Goal: Information Seeking & Learning: Learn about a topic

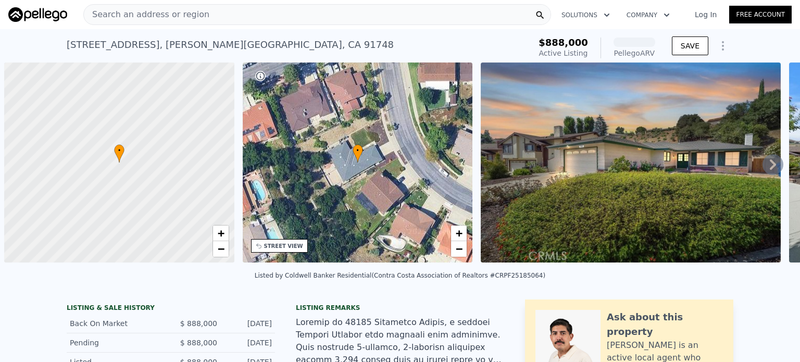
scroll to position [0, 4]
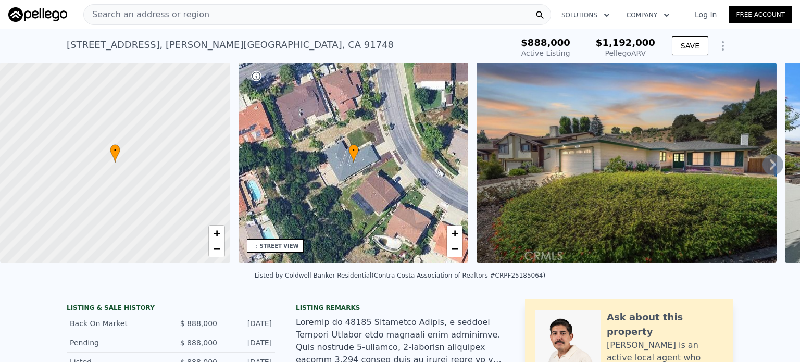
click at [338, 10] on div "Search an address or region" at bounding box center [317, 14] width 468 height 21
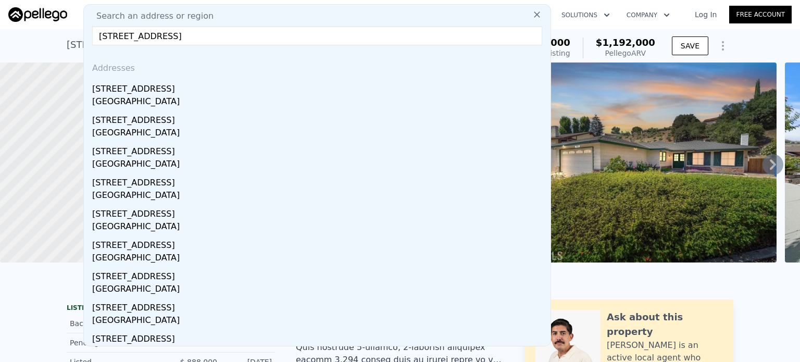
click at [320, 33] on input "2851 Rolling Hills Dr #35, Fullerton, CA 92835-2311" at bounding box center [317, 36] width 450 height 19
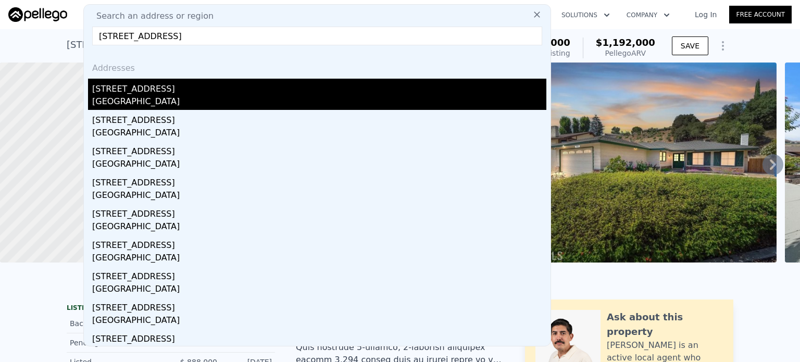
type input "2851 Rolling Hills Dr #35, Fullerton, CA 92835"
click at [153, 102] on div "Fullerton, CA 92835" at bounding box center [319, 102] width 454 height 15
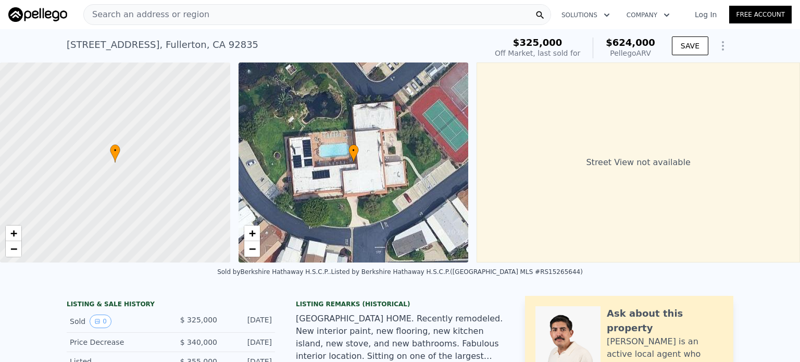
click at [315, 15] on div "Search an address or region" at bounding box center [317, 14] width 468 height 21
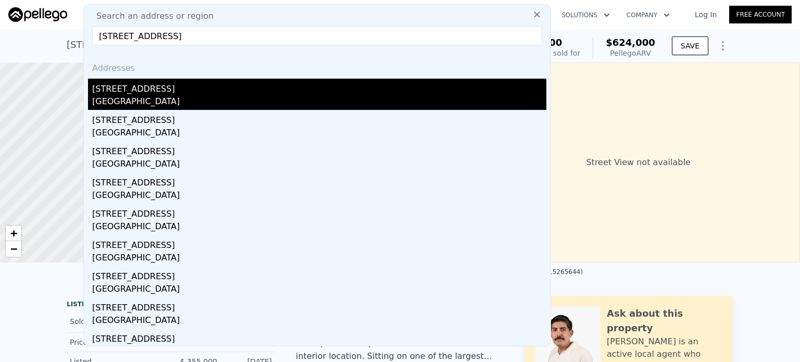
type input "834 W 95th St, Los Angeles"
click at [121, 90] on div "[STREET_ADDRESS]" at bounding box center [319, 87] width 454 height 17
click at [121, 90] on div at bounding box center [115, 163] width 276 height 240
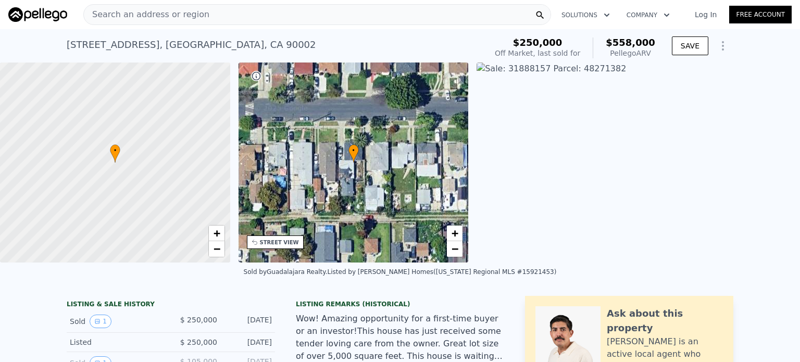
click at [135, 15] on span "Search an address or region" at bounding box center [147, 14] width 126 height 13
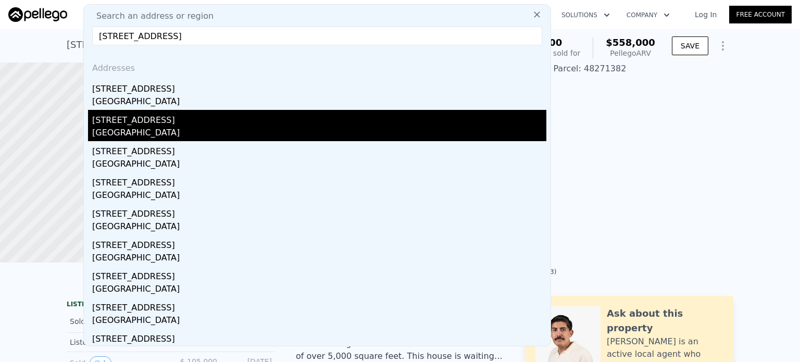
type input "834 W 95th St, Los Angeles"
click at [117, 129] on div "Los Angeles, CA 90044" at bounding box center [319, 134] width 454 height 15
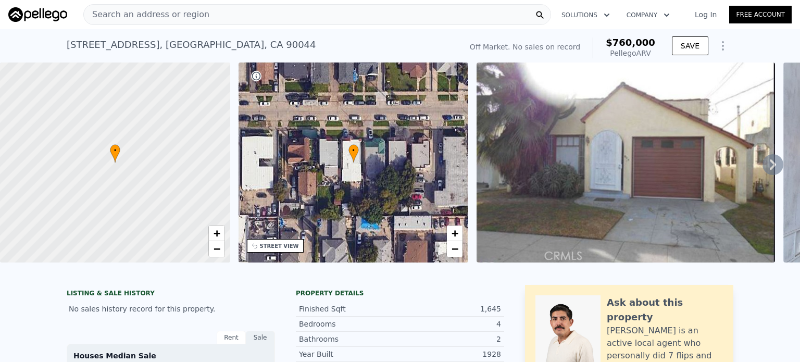
click at [343, 11] on div "Search an address or region" at bounding box center [317, 14] width 468 height 21
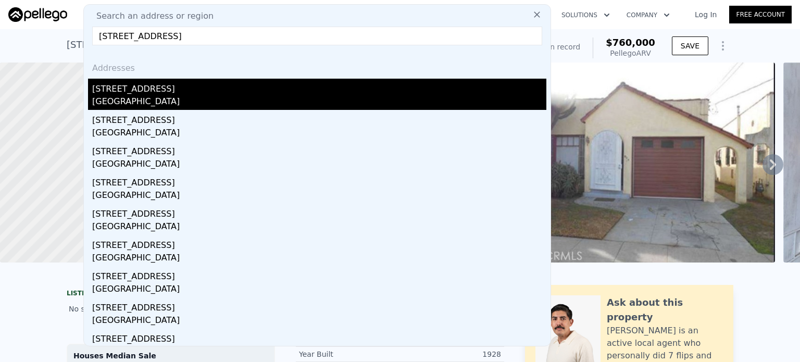
type input "773 N Elmwood Street, Orange, CA 92867"
click at [147, 90] on div "773 N Elmwood St" at bounding box center [319, 87] width 454 height 17
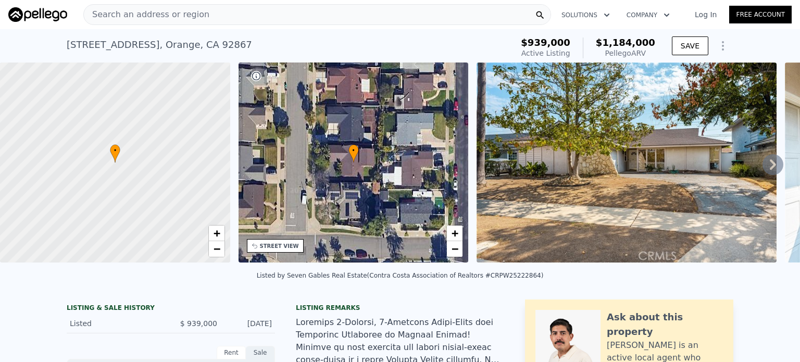
click at [278, 16] on div "Search an address or region" at bounding box center [317, 14] width 468 height 21
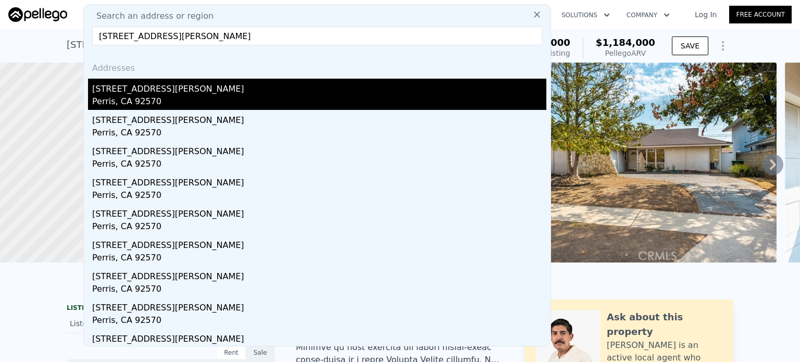
type input "200 Diana St, Perris 92570"
click at [126, 90] on div "[STREET_ADDRESS][PERSON_NAME]" at bounding box center [319, 87] width 454 height 17
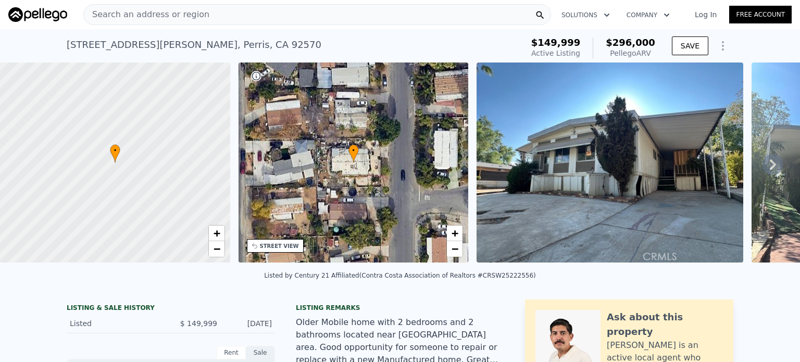
click at [300, 10] on div "Search an address or region" at bounding box center [317, 14] width 468 height 21
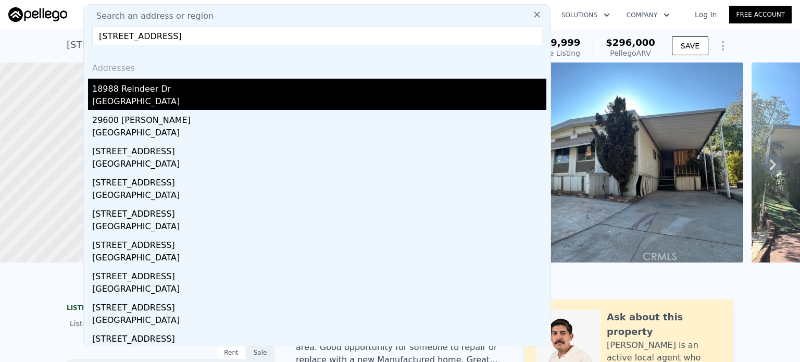
type input "18988 REINDEER Dr, Lake Elsinore 92530"
click at [151, 97] on div "Lakeland Village, CA 92530" at bounding box center [319, 102] width 454 height 15
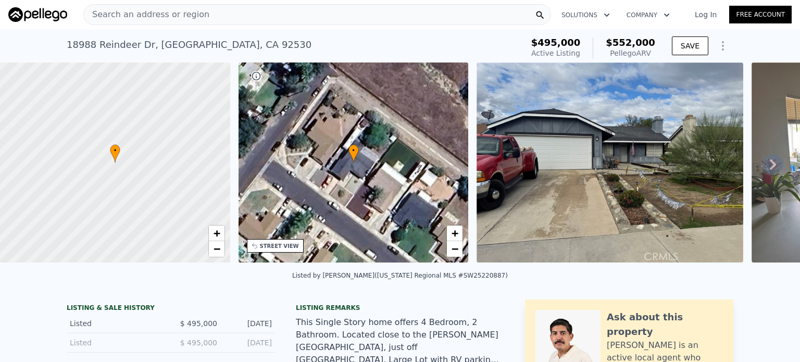
click at [275, 19] on div "Search an address or region" at bounding box center [317, 14] width 468 height 21
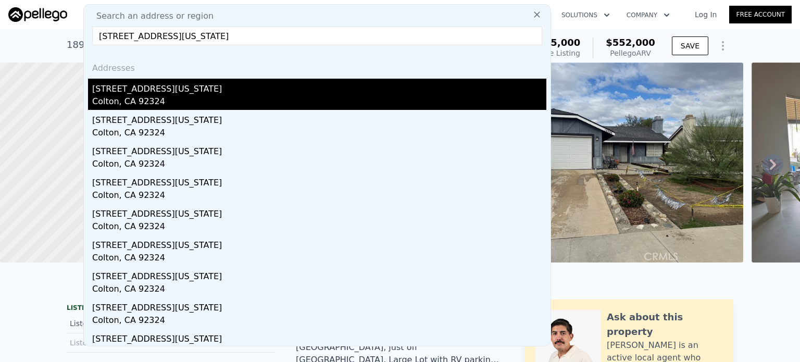
type input "1736 Pennsylvania Ave, Colton 92324"
click at [140, 104] on div "Colton, CA 92324" at bounding box center [319, 102] width 454 height 15
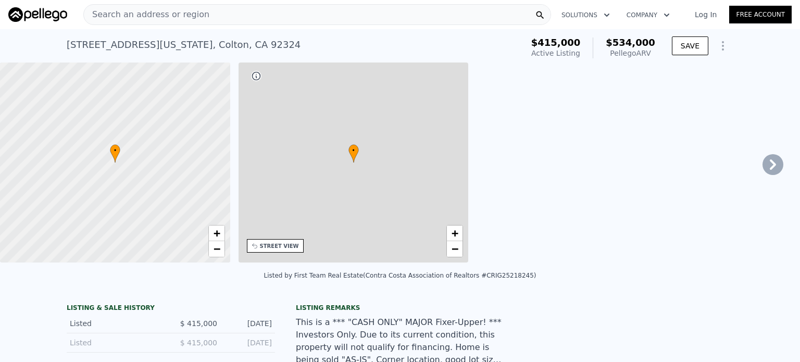
type input "1"
type input "2.5"
type input "1184"
type input "1494"
type input "6900"
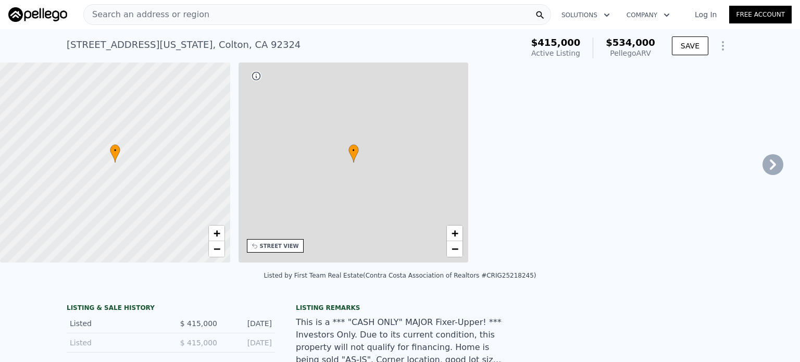
type input "14000"
type input "$ 534,000"
type input "5"
type input "$ 64,451"
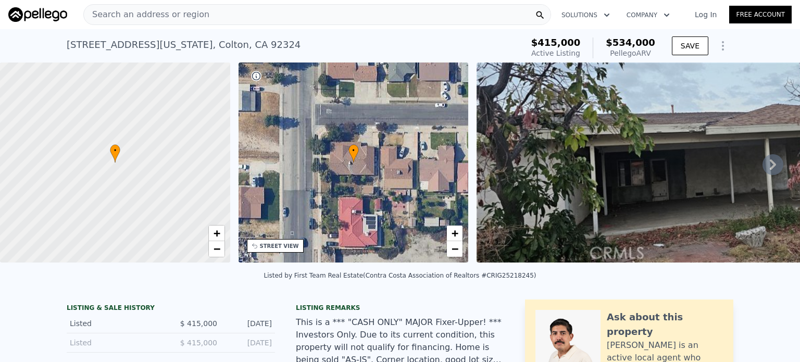
click at [258, 14] on div "Search an address or region" at bounding box center [317, 14] width 468 height 21
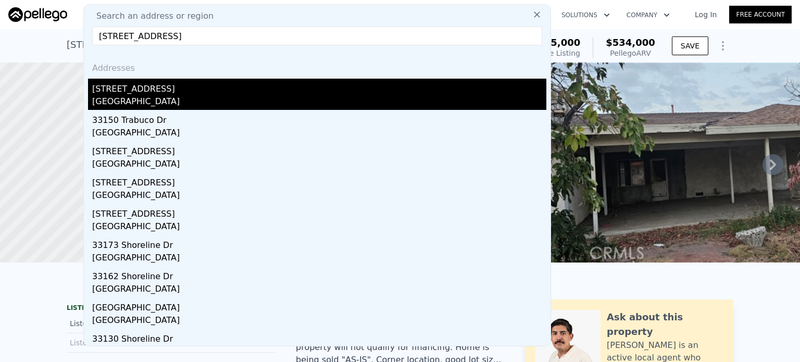
type input "33150 Shoreline Drive, Lake Elsinore, CA 92530"
click at [151, 89] on div "33150 Shoreline Drive" at bounding box center [319, 87] width 454 height 17
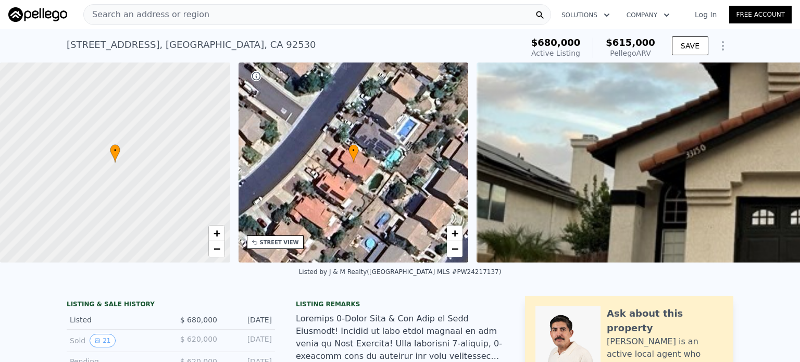
click at [278, 10] on div "Search an address or region" at bounding box center [317, 14] width 468 height 21
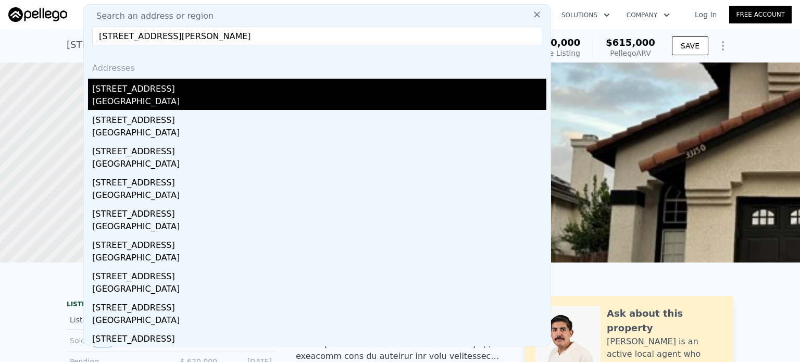
type input "2525 N. Pacific Avenue, Santa Ana 92706"
click at [132, 89] on div "[STREET_ADDRESS]" at bounding box center [319, 87] width 454 height 17
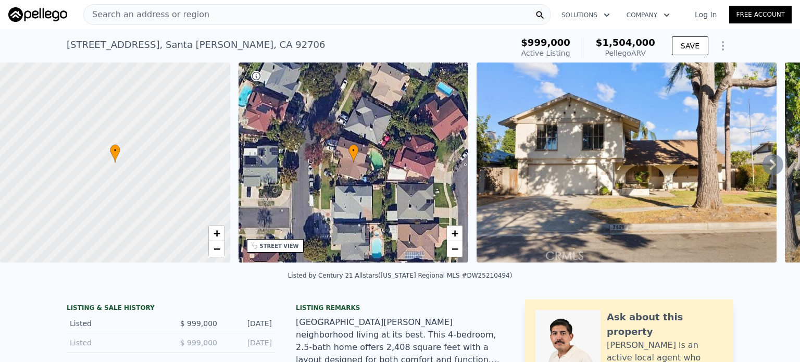
click at [323, 18] on div "Search an address or region" at bounding box center [317, 14] width 468 height 21
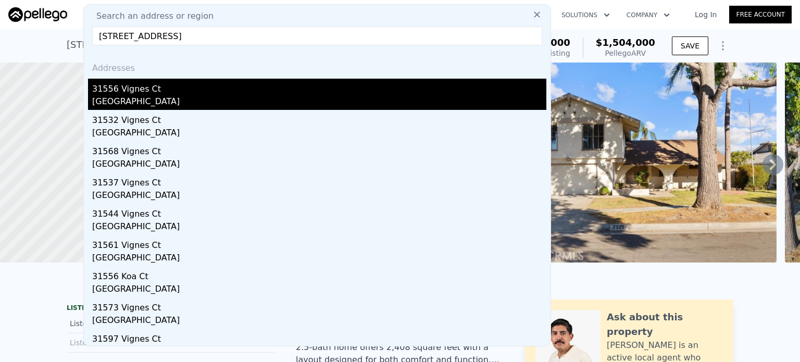
type input "31556 Vignes Court, Winchester, CA 92596"
click at [129, 94] on div "31556 Vignes Ct" at bounding box center [319, 87] width 454 height 17
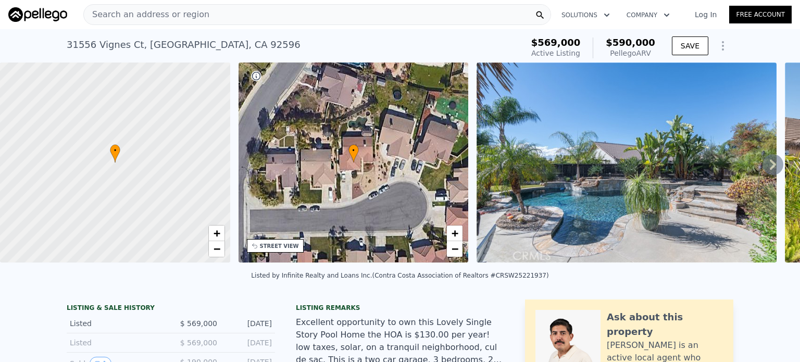
click at [260, 20] on div "Search an address or region" at bounding box center [317, 14] width 468 height 21
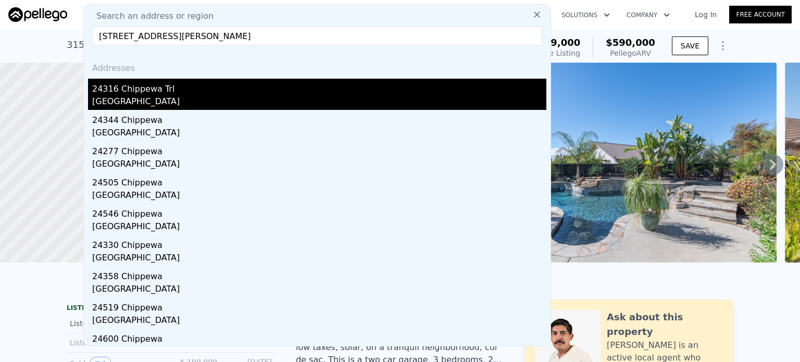
type input "24316 Chippewa Trl, Moreno Valley 92557"
click at [142, 97] on div "Moreno Valley, CA 92557" at bounding box center [319, 102] width 454 height 15
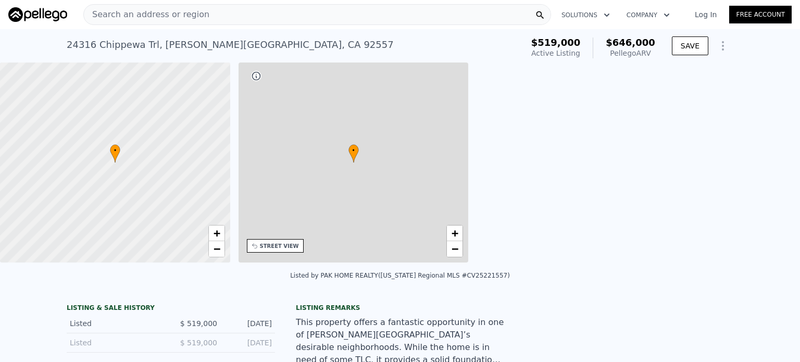
type input "1"
type input "3"
type input "1460"
type input "2004"
type input "6970"
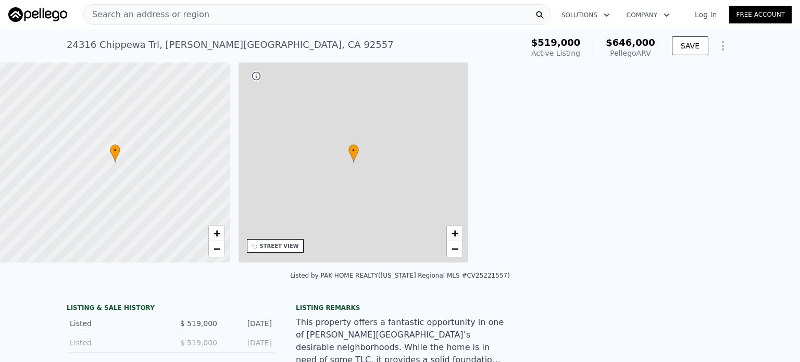
type input "13504"
type input "$ 646,000"
type input "5"
type input "$ 58,389"
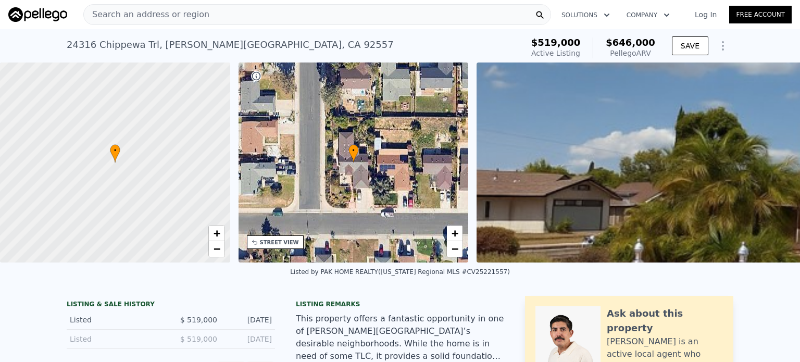
click at [242, 11] on div "Search an address or region" at bounding box center [317, 14] width 468 height 21
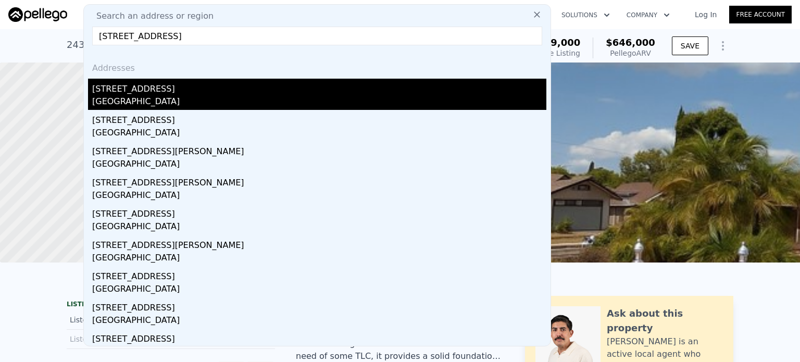
type input "2665 W White Pine Ave, San Bernardino 92407"
click at [163, 98] on div "San Bernardino, CA 92407" at bounding box center [319, 102] width 454 height 15
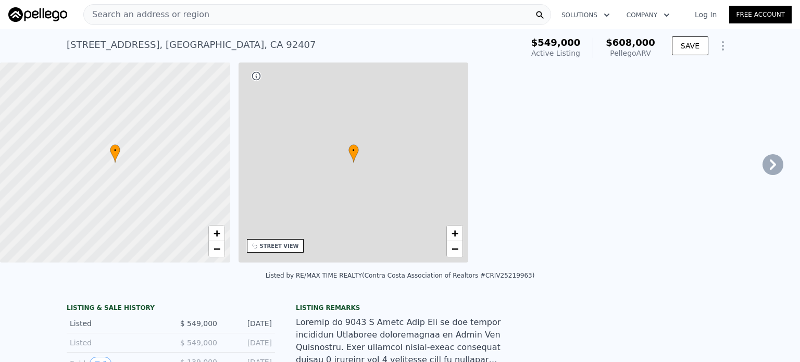
type input "2"
type input "1314"
type input "1940"
type input "7005"
type input "11200"
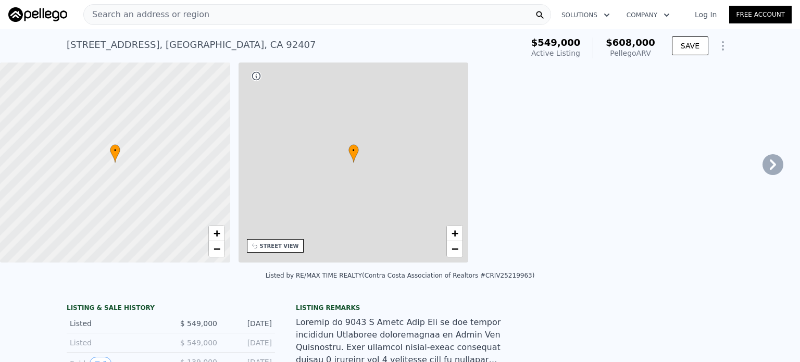
type input "$ 608,000"
type input "4"
type input "-$ 3,585"
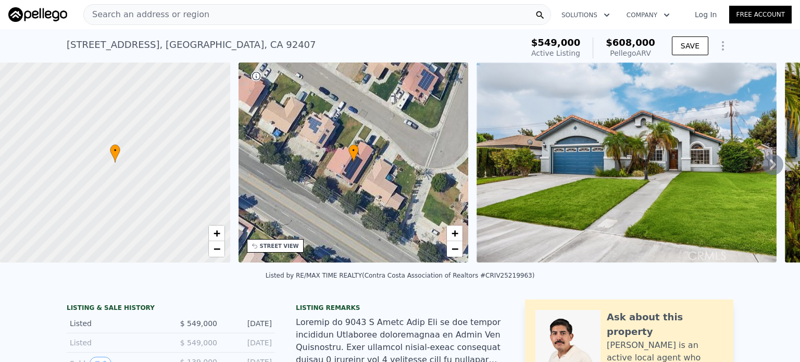
click at [240, 16] on div "Search an address or region" at bounding box center [317, 14] width 468 height 21
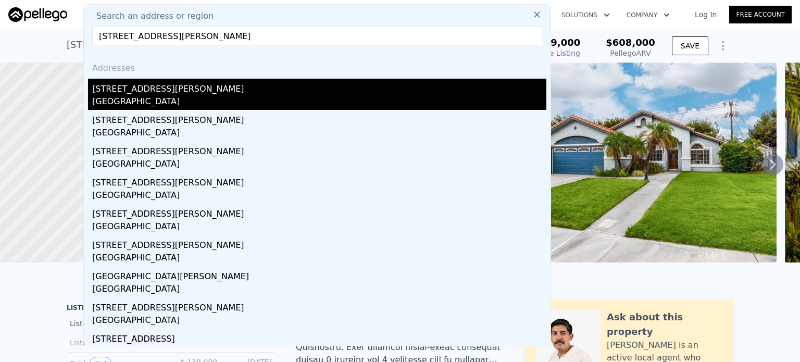
type input "3010 E Via Taranto, Anaheim 92806"
click at [132, 95] on div "3010 E Via Taranto" at bounding box center [319, 87] width 454 height 17
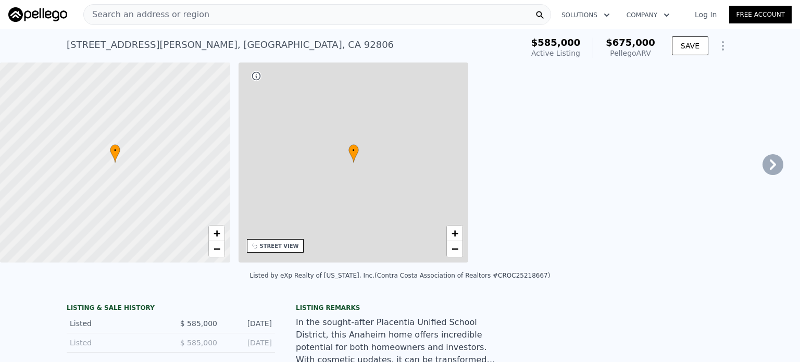
type input "2"
type input "1"
type input "2"
type input "943"
type input "1563"
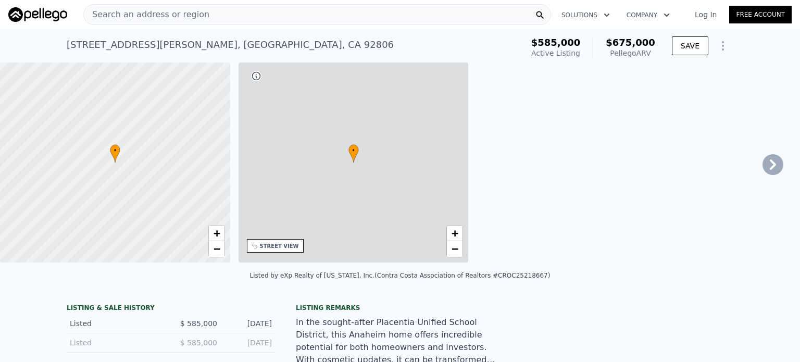
type input "1700"
type input "2285"
type input "$ 675,000"
type input "5"
type input "$ 13,295"
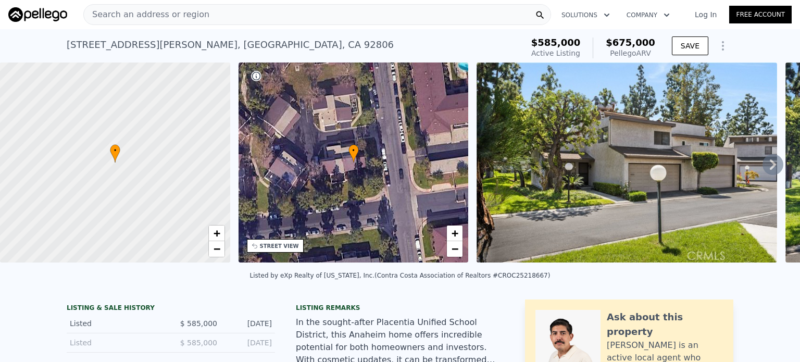
click at [256, 11] on div "Search an address or region" at bounding box center [317, 14] width 468 height 21
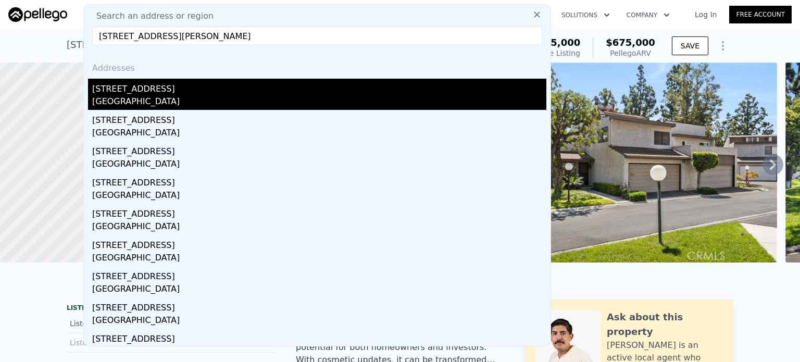
type input "15815 Fallen Leaf Rd., La Puente 91744"
click at [149, 93] on div "15815 Fallen Leaf Rd" at bounding box center [319, 87] width 454 height 17
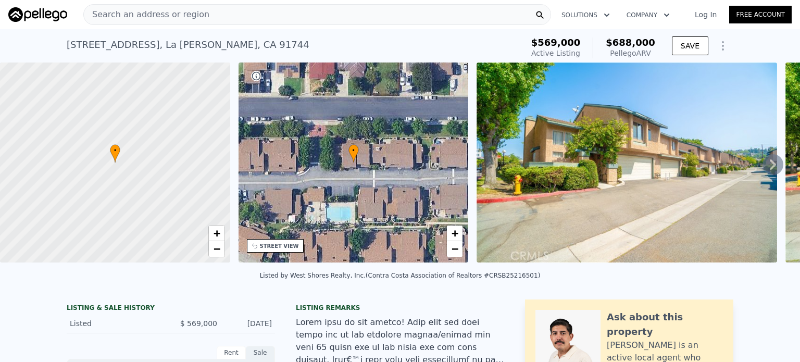
click at [272, 12] on div "Search an address or region" at bounding box center [317, 14] width 468 height 21
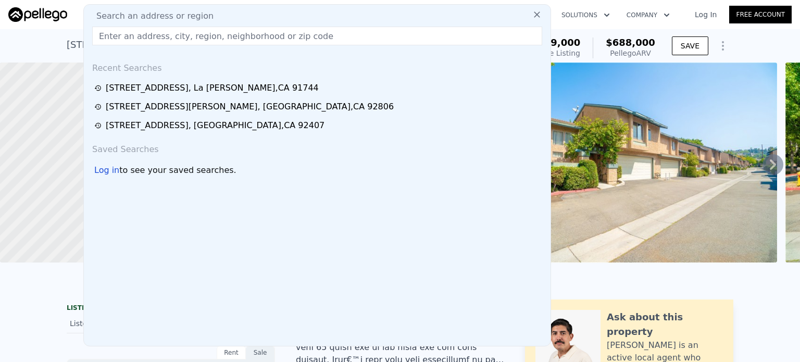
type input "160 E 36 St, Los Angeles 90011"
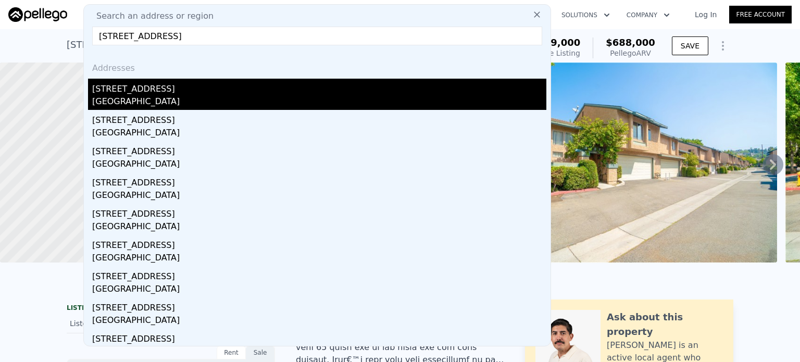
click at [127, 97] on div "Los Angeles, CA 90011" at bounding box center [319, 102] width 454 height 15
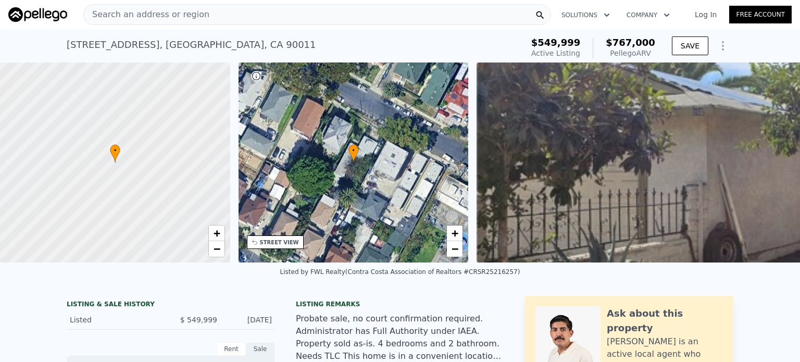
click at [314, 14] on div "Search an address or region" at bounding box center [317, 14] width 468 height 21
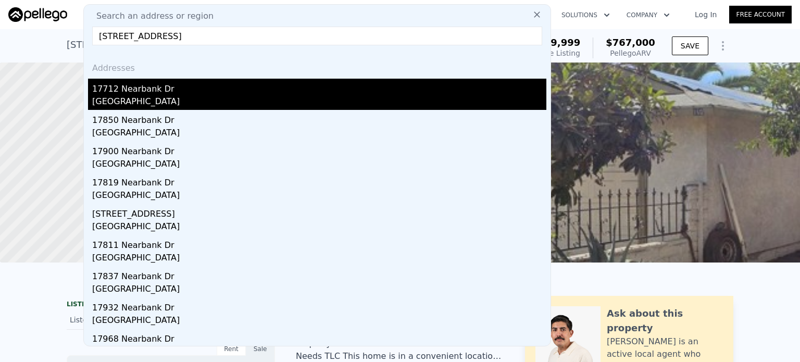
type input "17712 Nearbank Drive, Rowland Heights, CA 91748"
click at [142, 94] on div "17712 Nearbank Dr" at bounding box center [319, 87] width 454 height 17
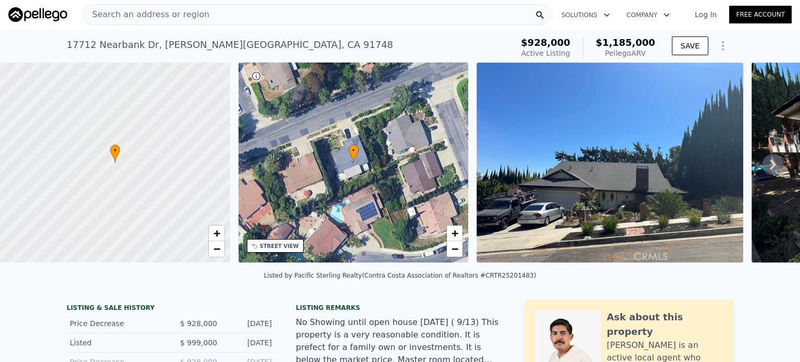
click at [196, 16] on div "Search an address or region" at bounding box center [317, 14] width 468 height 21
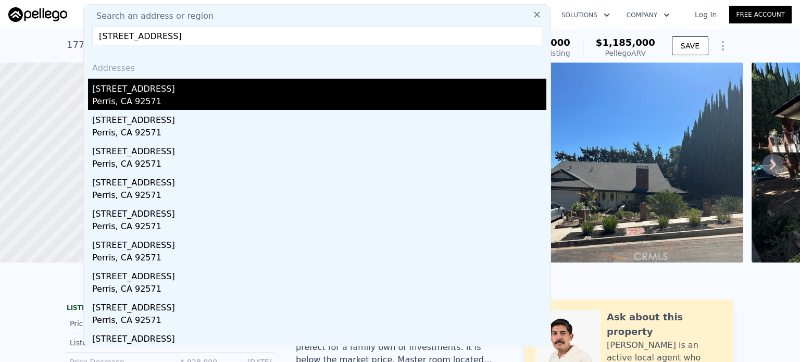
type input "487 Lassa Way, Perris 92571"
click at [127, 100] on div "Perris, CA 92571" at bounding box center [319, 102] width 454 height 15
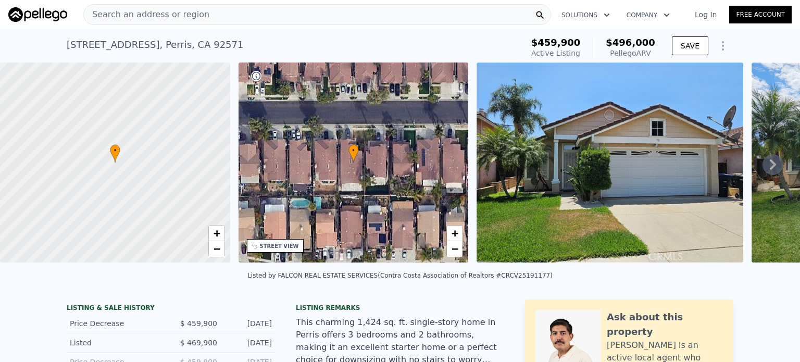
click at [251, 10] on div "Search an address or region" at bounding box center [317, 14] width 468 height 21
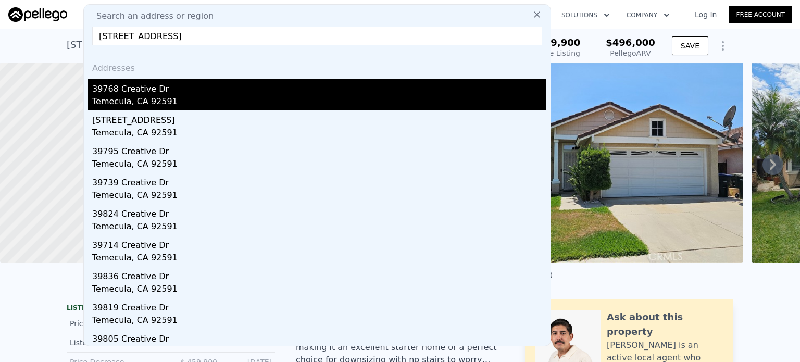
type input "39768 Creative Dr, Temecula 92591"
click at [133, 92] on div "39768 Creative Dr" at bounding box center [319, 87] width 454 height 17
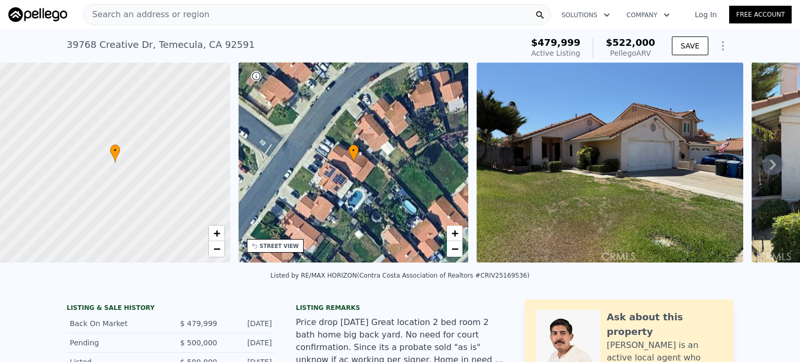
click at [248, 13] on div "Search an address or region" at bounding box center [317, 14] width 468 height 21
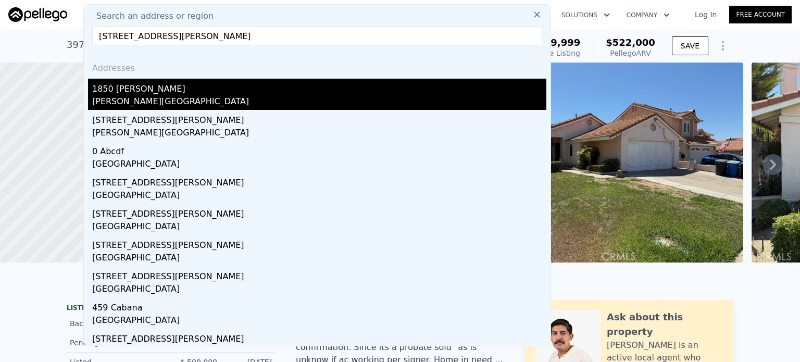
type input "1850 Neff, La Puente, CA 91744"
click at [121, 100] on div "Valinda, CA 91744" at bounding box center [319, 102] width 454 height 15
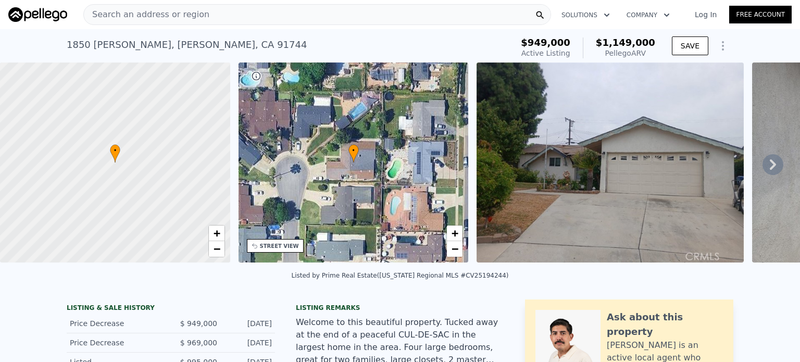
click at [309, 9] on div "Search an address or region" at bounding box center [317, 14] width 468 height 21
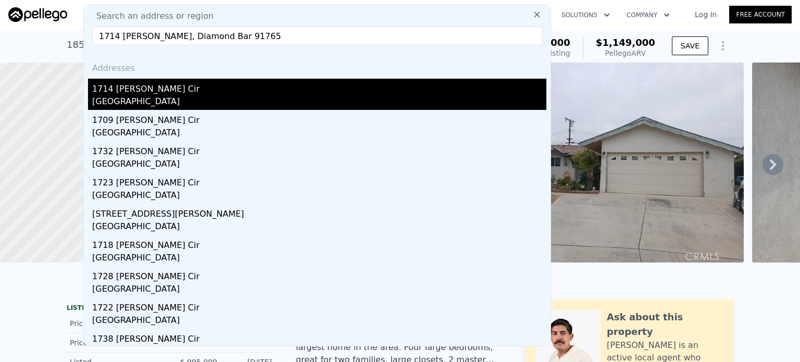
type input "1714 Roundtree, Diamond Bar 91765"
click at [119, 92] on div "1714 [PERSON_NAME] Cir" at bounding box center [319, 87] width 454 height 17
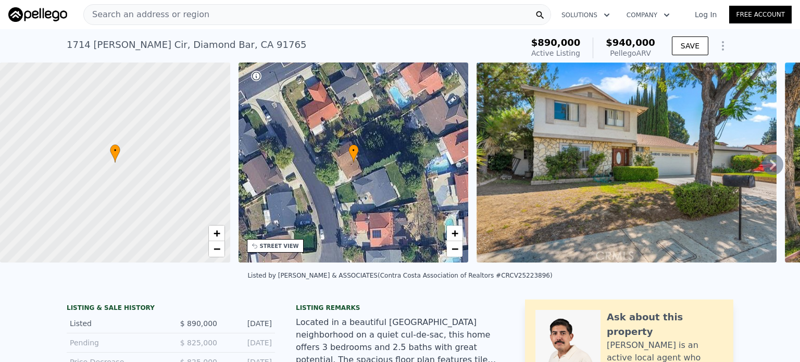
click at [204, 18] on div "Search an address or region" at bounding box center [317, 14] width 468 height 21
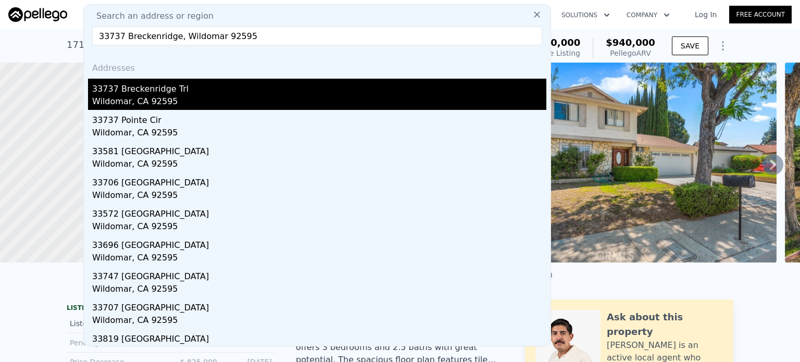
type input "33737 Breckenridge, Wildomar 92595"
click at [149, 98] on div "Wildomar, CA 92595" at bounding box center [319, 102] width 454 height 15
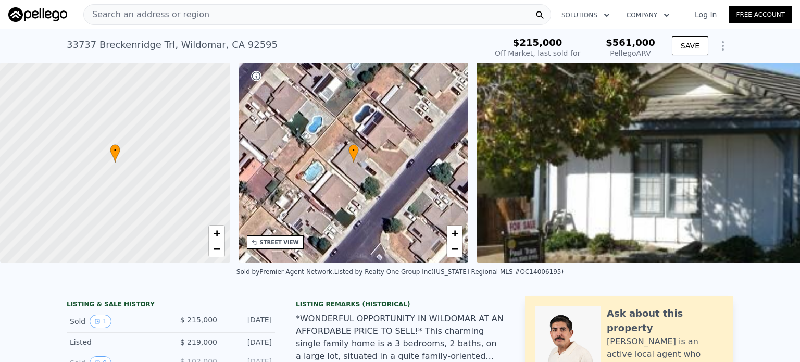
click at [228, 18] on div "Search an address or region" at bounding box center [317, 14] width 468 height 21
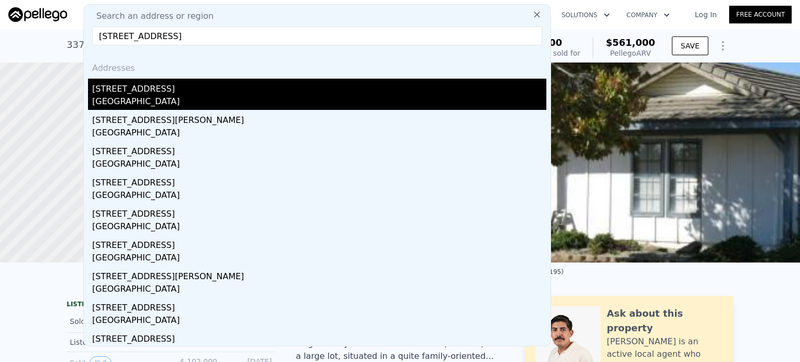
type input "2310 E Chestnut Ave, Orange 92867"
click at [144, 95] on div "[STREET_ADDRESS]" at bounding box center [319, 87] width 454 height 17
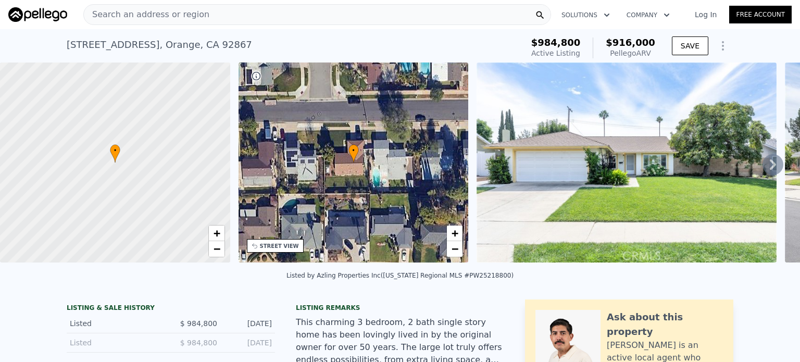
click at [258, 14] on div "Search an address or region" at bounding box center [317, 14] width 468 height 21
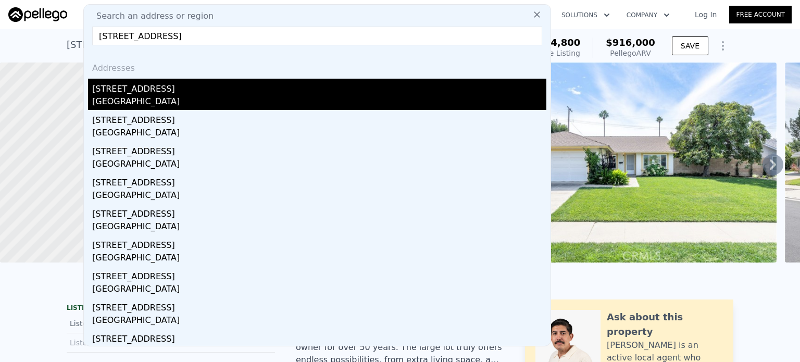
type input "2864 Drake Ave, Costa Mesa 92626"
click at [141, 105] on div "Costa Mesa, CA 92626" at bounding box center [319, 102] width 454 height 15
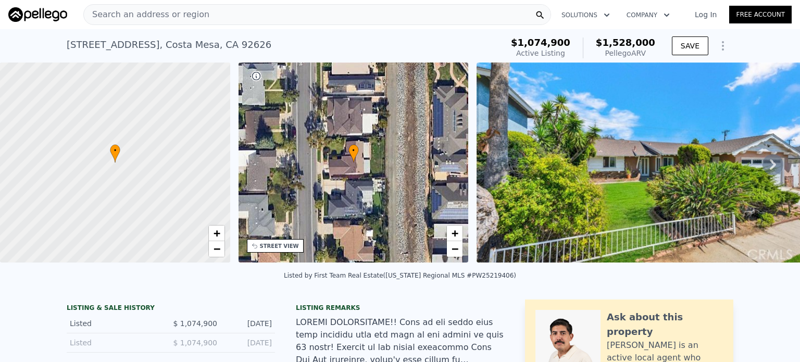
click at [298, 18] on div "Search an address or region" at bounding box center [317, 14] width 468 height 21
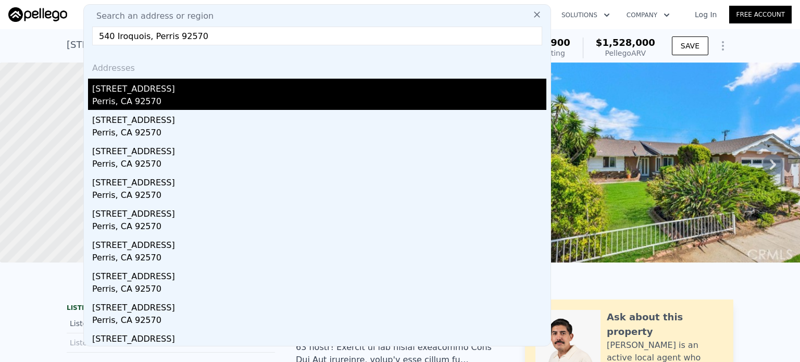
type input "540 Iroquois, Perris 92570"
click at [139, 106] on div "Perris, CA 92570" at bounding box center [319, 102] width 454 height 15
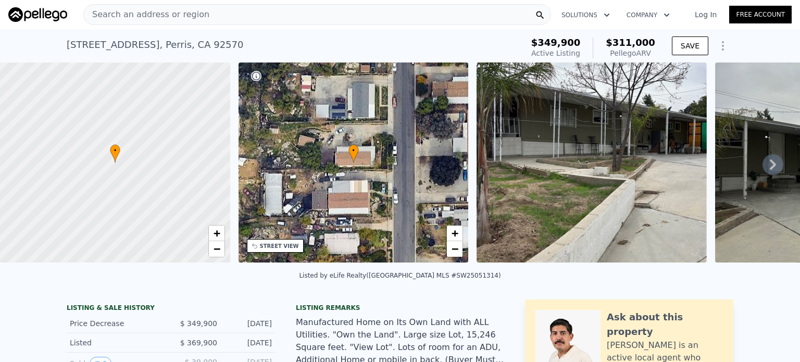
click at [297, 13] on div "Search an address or region" at bounding box center [317, 14] width 468 height 21
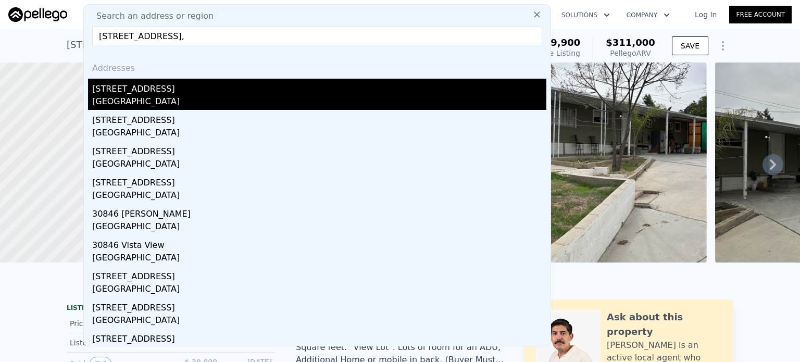
type input "30846 Avenida De La Vis #27C,"
click at [154, 103] on div "[GEOGRAPHIC_DATA]" at bounding box center [319, 102] width 454 height 15
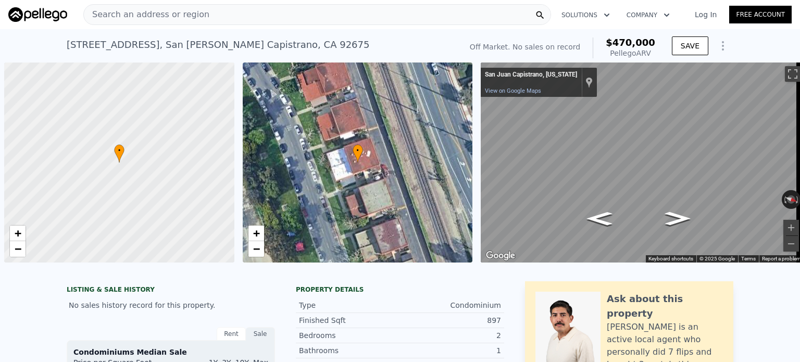
scroll to position [0, 4]
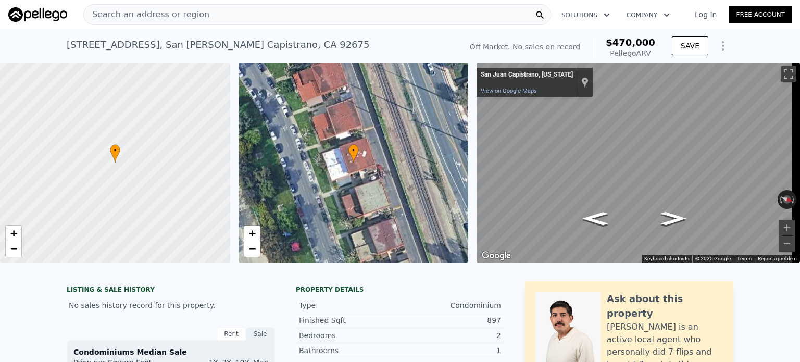
click at [368, 16] on div "Search an address or region" at bounding box center [317, 14] width 468 height 21
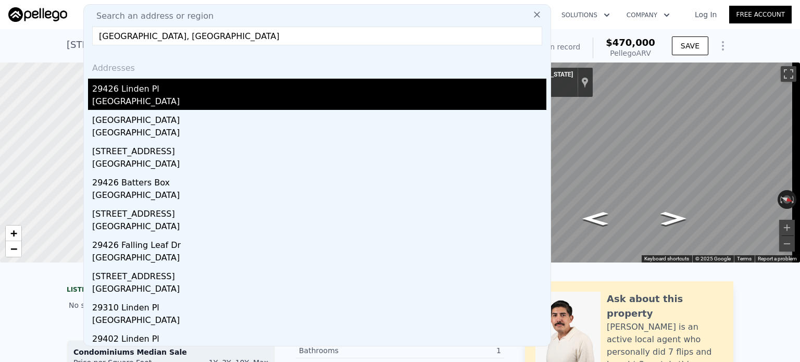
type input "[GEOGRAPHIC_DATA], [GEOGRAPHIC_DATA]"
click at [124, 86] on div "29426 Linden Pl" at bounding box center [319, 87] width 454 height 17
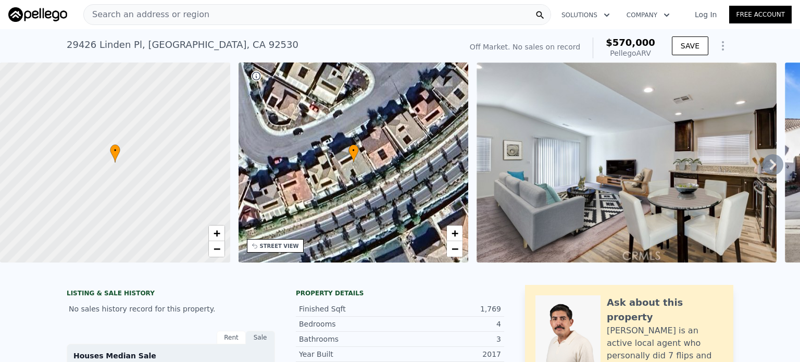
click at [124, 86] on div at bounding box center [115, 163] width 276 height 240
click at [208, 16] on div "Search an address or region" at bounding box center [317, 14] width 468 height 21
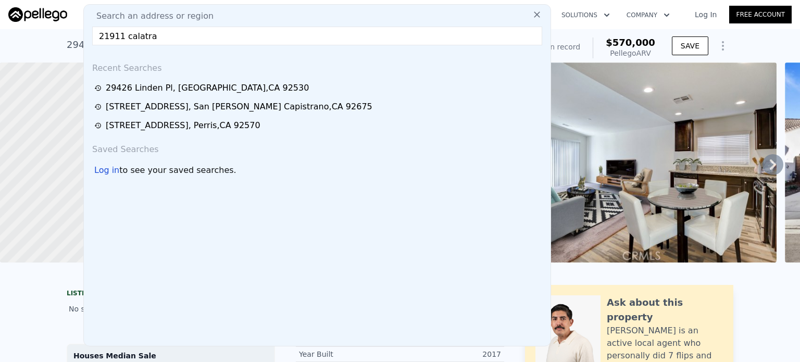
click at [208, 16] on div "Search an address or region" at bounding box center [317, 16] width 459 height 13
click at [182, 35] on input "21911 calatra" at bounding box center [317, 36] width 450 height 19
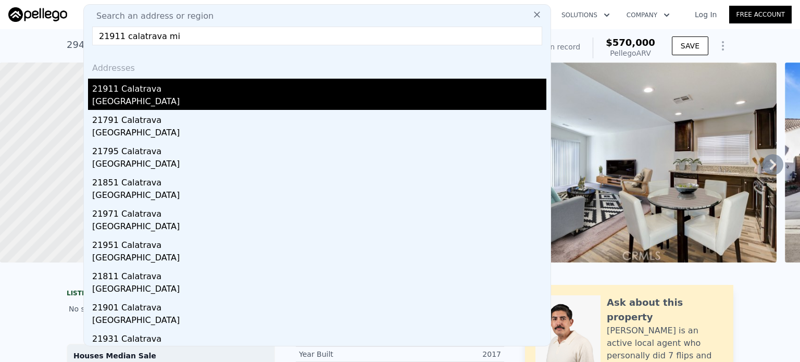
type input "21911 calatrava mi"
click at [125, 92] on div "21911 Calatrava" at bounding box center [319, 87] width 454 height 17
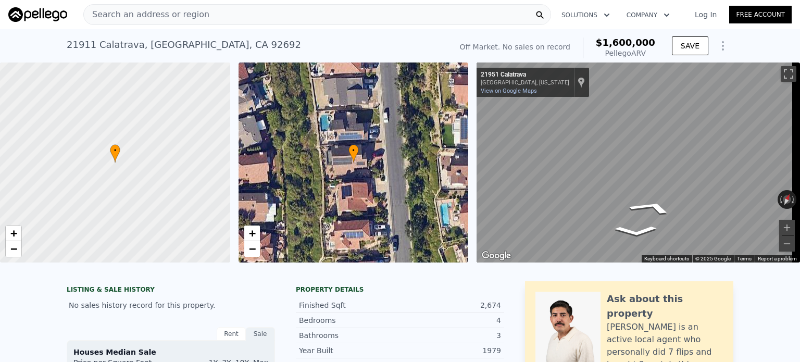
click at [254, 14] on div "Search an address or region" at bounding box center [317, 14] width 468 height 21
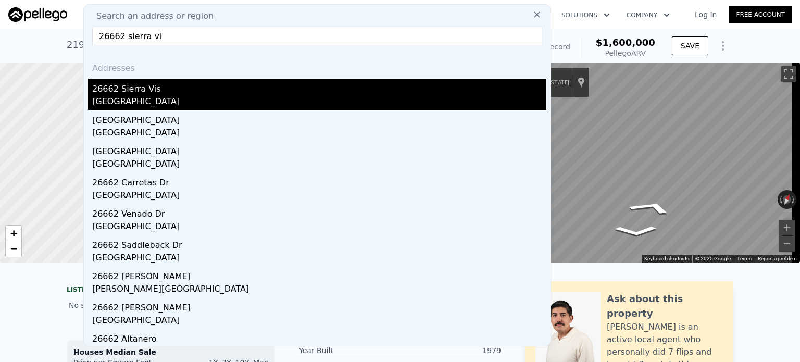
type input "26662 sierra vi"
click at [112, 91] on div "26662 Sierra Vis" at bounding box center [319, 87] width 454 height 17
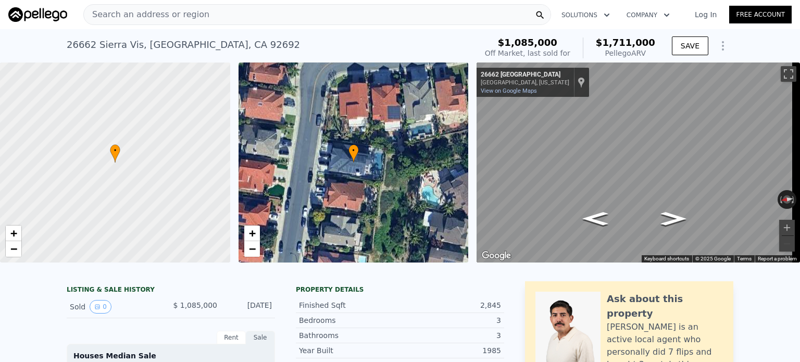
click at [211, 22] on div "Search an address or region" at bounding box center [317, 14] width 468 height 21
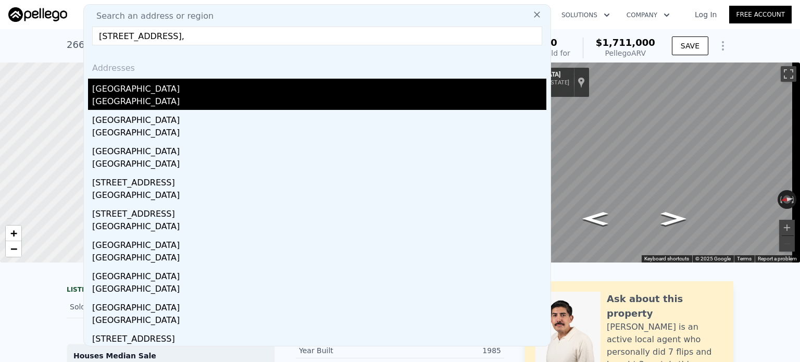
type input "[STREET_ADDRESS],"
click at [129, 88] on div "[GEOGRAPHIC_DATA]" at bounding box center [319, 87] width 454 height 17
